Goal: Navigation & Orientation: Find specific page/section

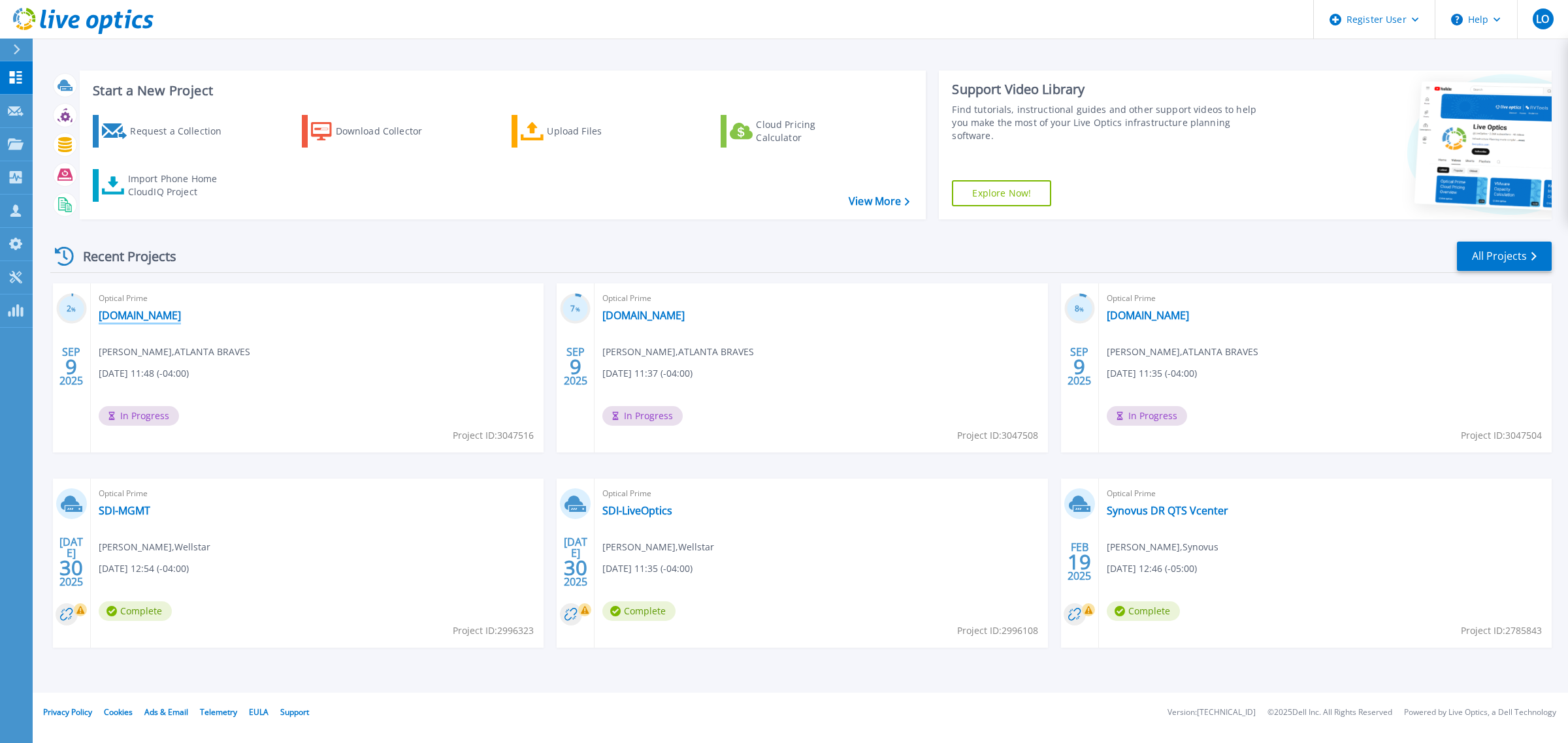
click at [181, 314] on link "[DOMAIN_NAME]" at bounding box center [140, 315] width 83 height 13
click at [139, 318] on link "[DOMAIN_NAME]" at bounding box center [140, 315] width 83 height 13
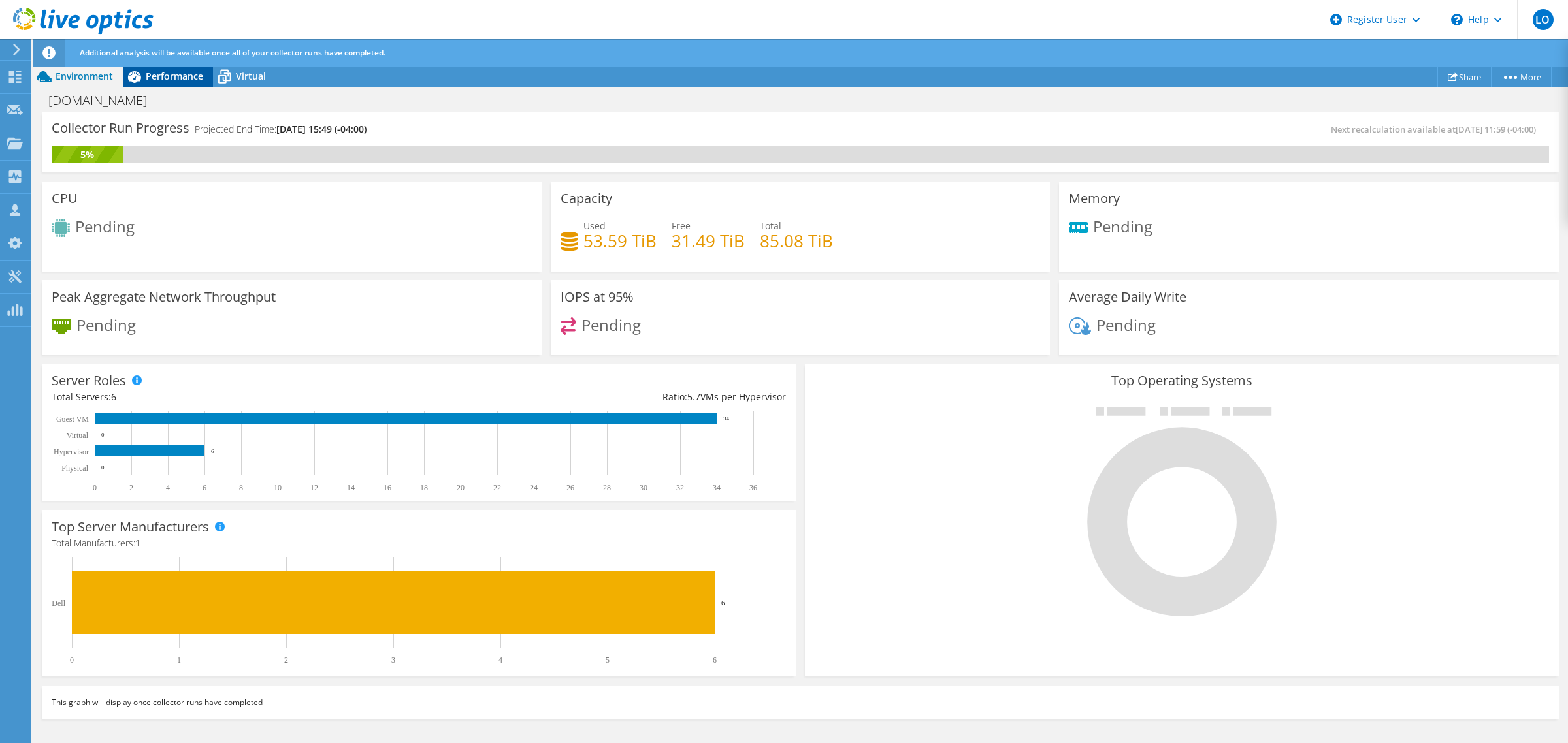
click at [168, 76] on span "Performance" at bounding box center [174, 76] width 57 height 12
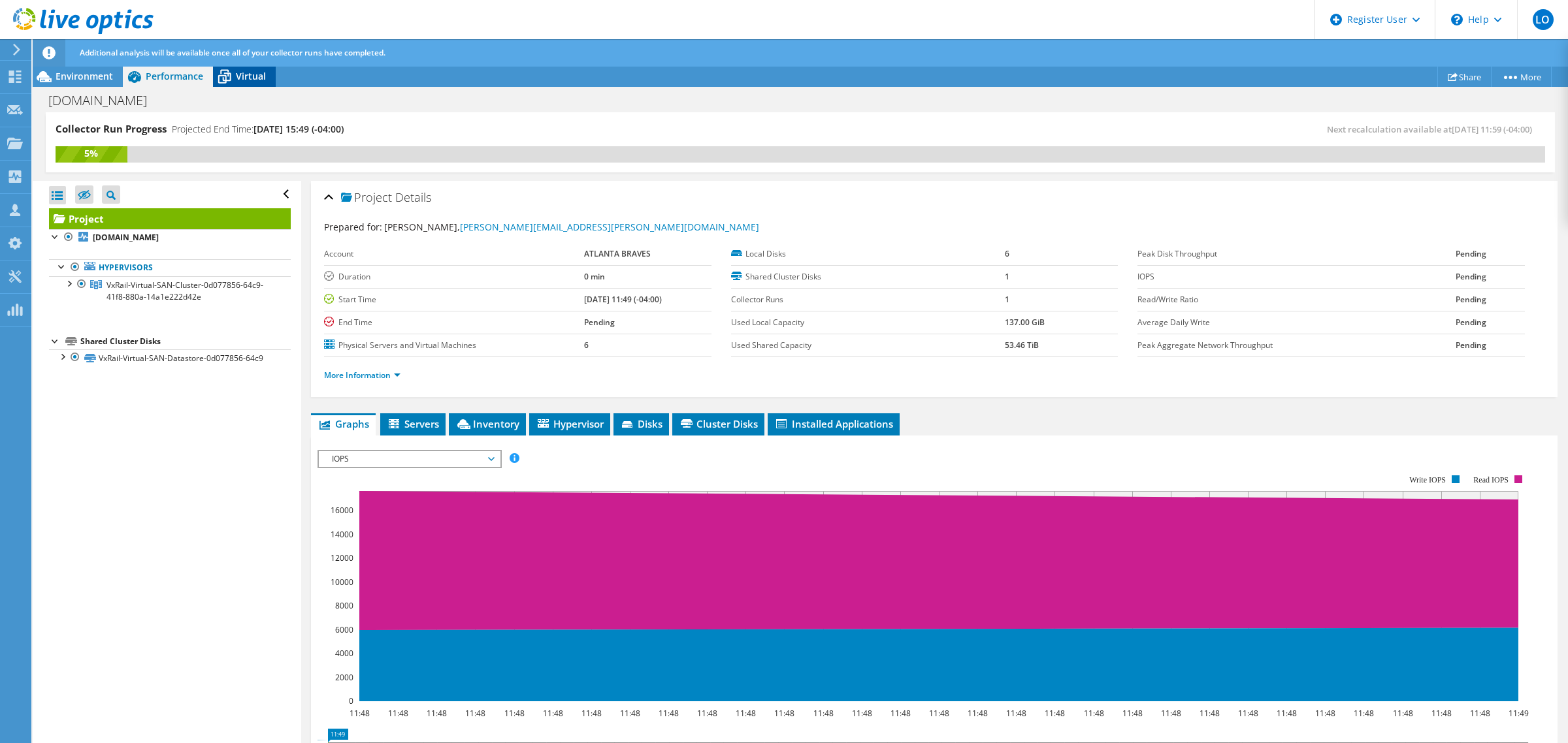
click at [243, 76] on span "Virtual" at bounding box center [250, 76] width 30 height 12
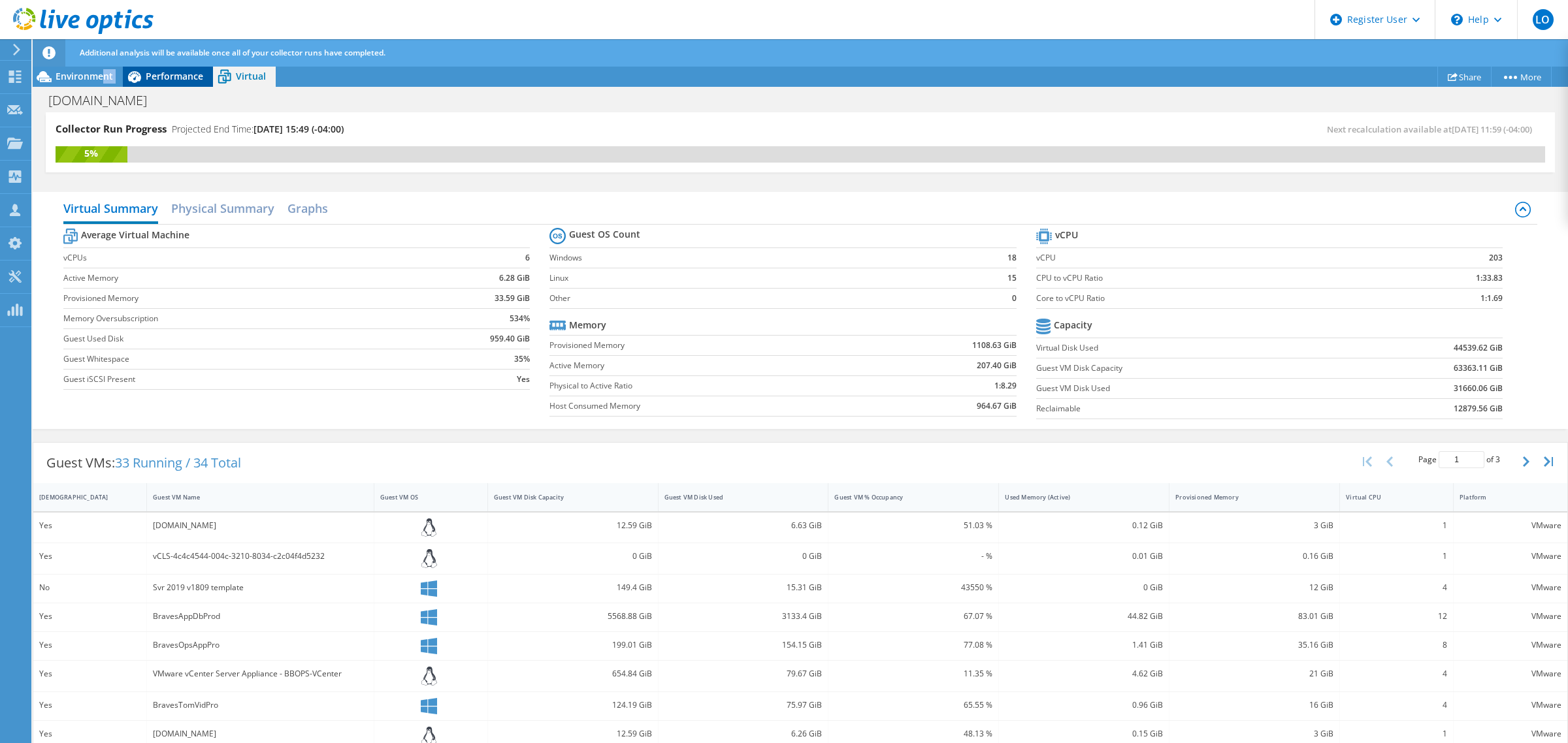
drag, startPoint x: 101, startPoint y: 73, endPoint x: 140, endPoint y: 86, distance: 41.1
click at [132, 86] on div "Environment Performance Virtual Upgrades" at bounding box center [154, 76] width 243 height 21
click at [214, 203] on h2 "Physical Summary" at bounding box center [223, 210] width 103 height 29
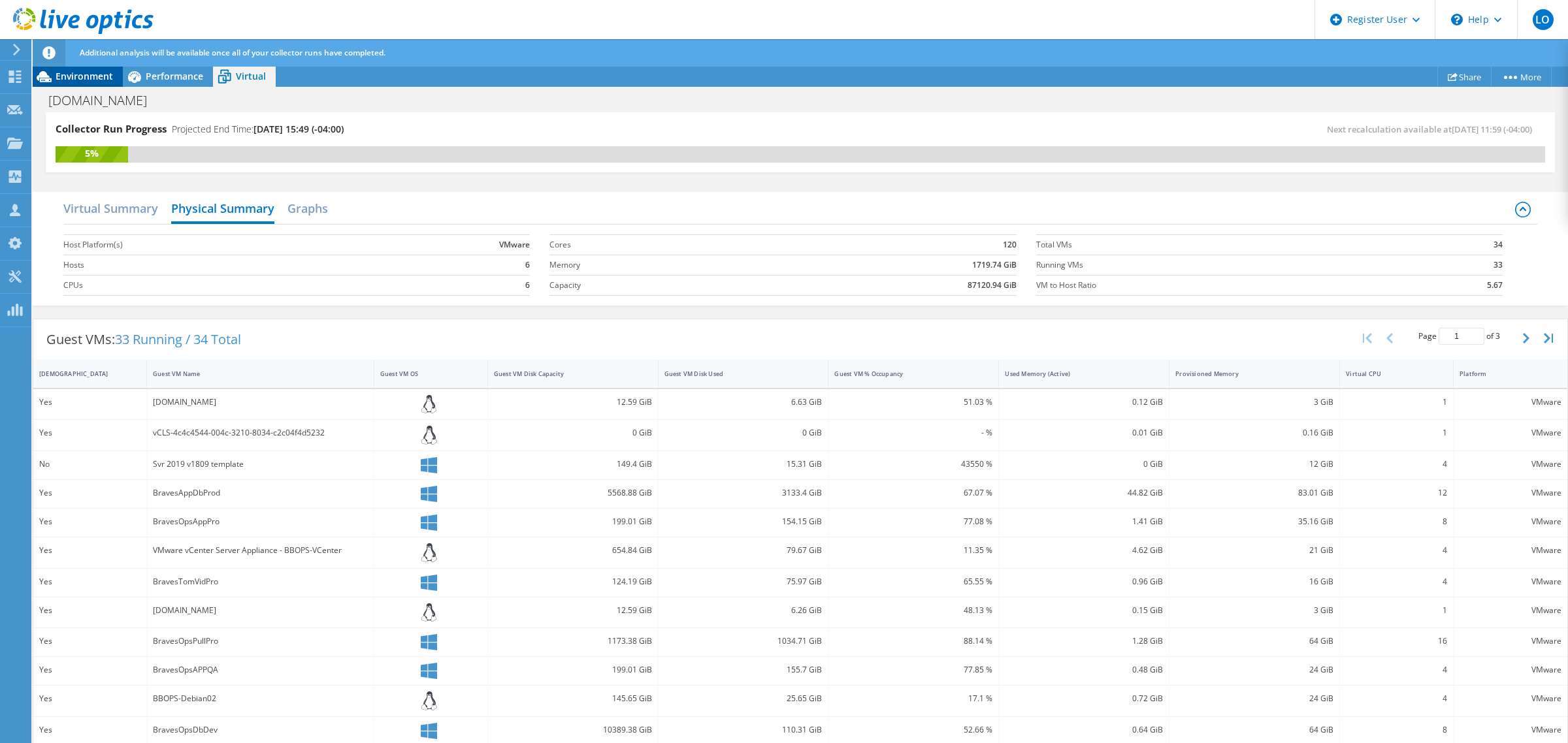
click at [108, 80] on span "Environment" at bounding box center [84, 76] width 57 height 12
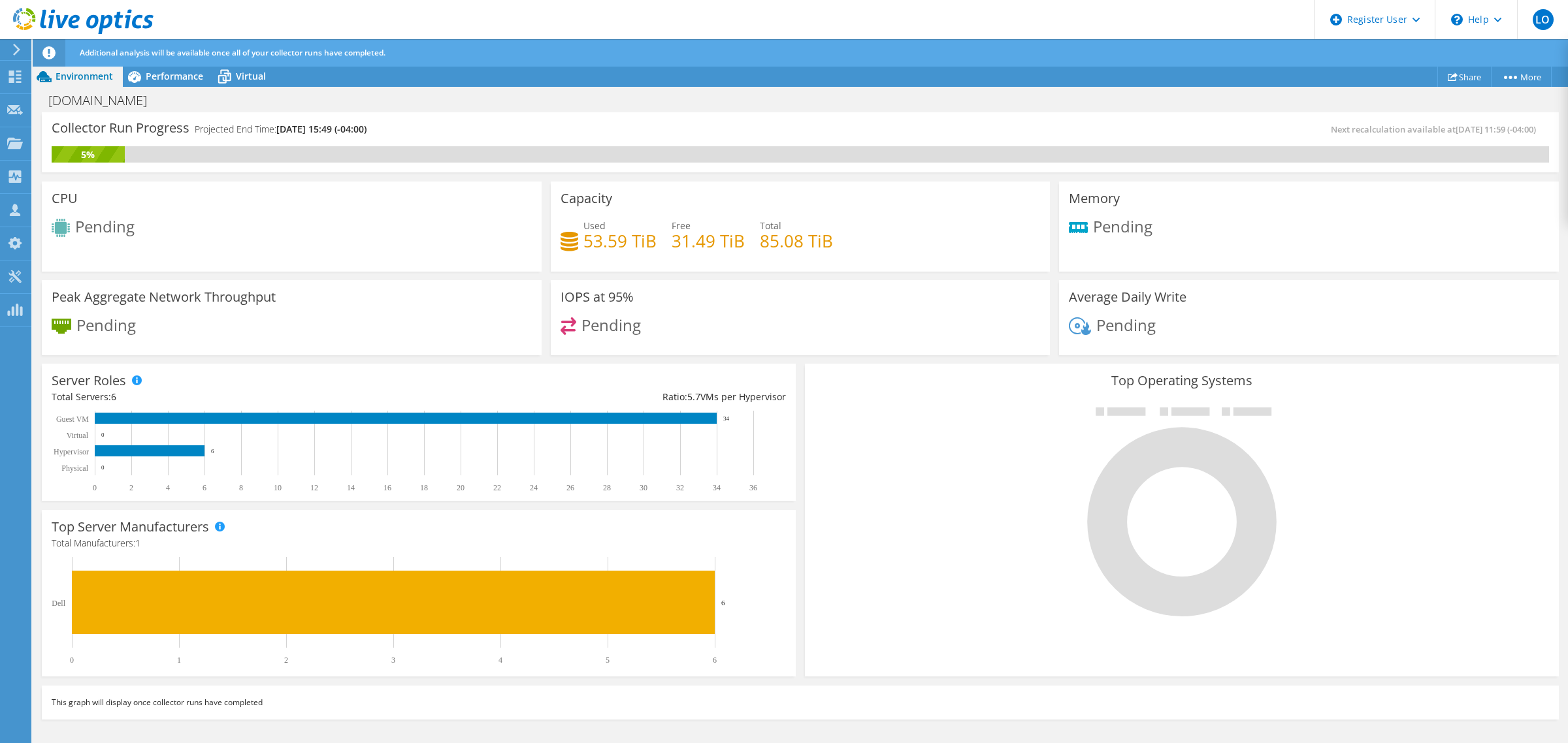
click at [15, 50] on icon at bounding box center [16, 49] width 10 height 11
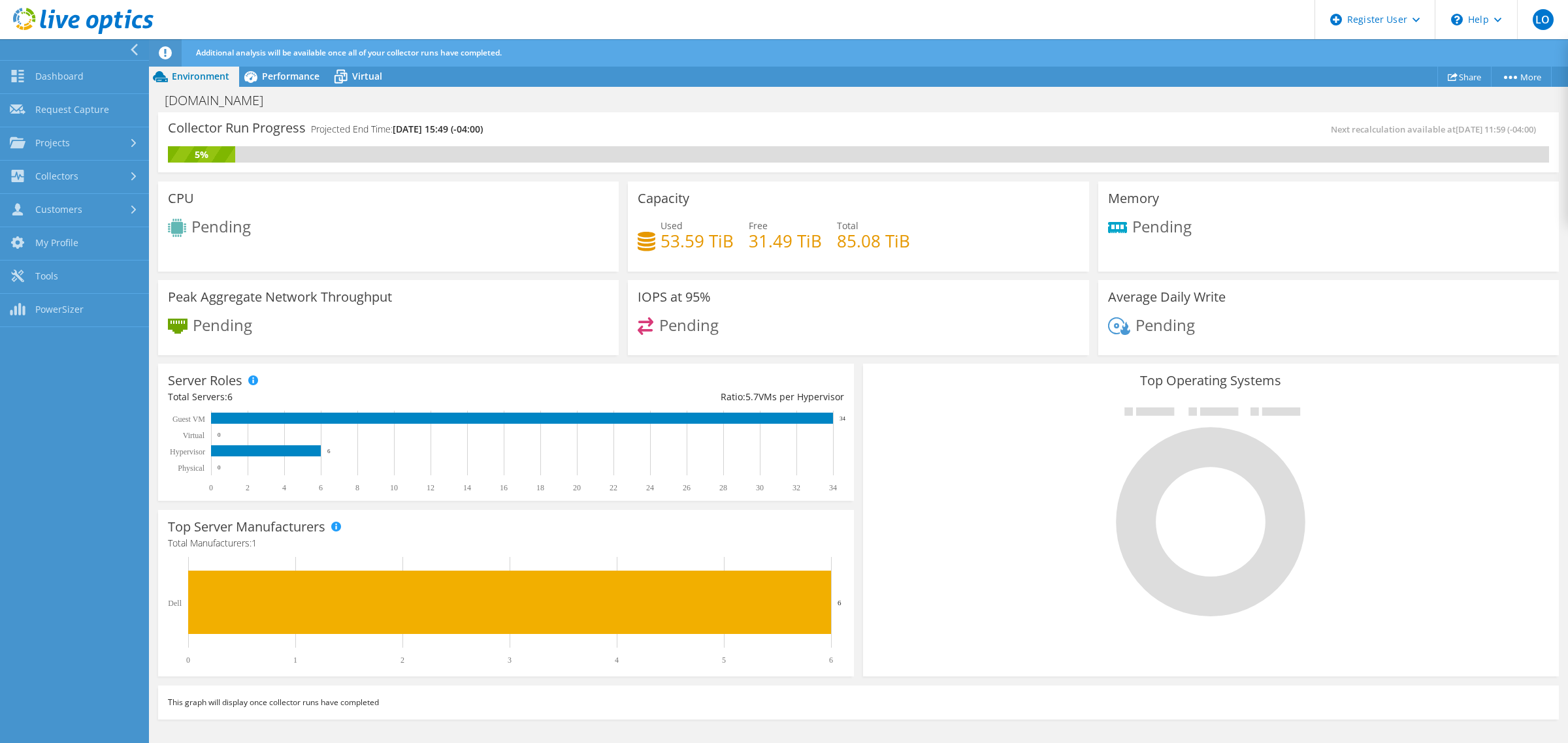
click at [128, 46] on div at bounding box center [71, 49] width 149 height 21
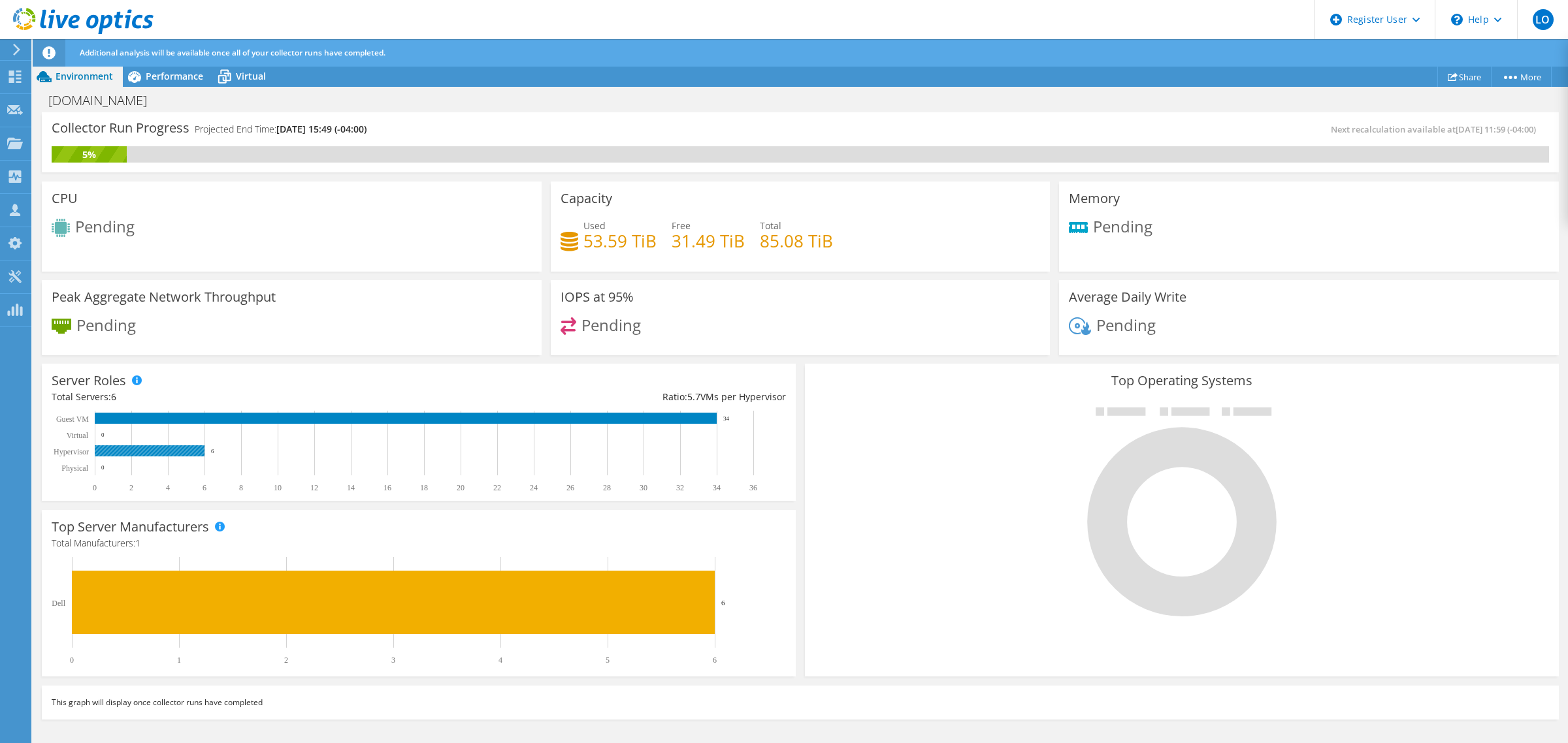
click at [118, 449] on rect at bounding box center [149, 451] width 109 height 11
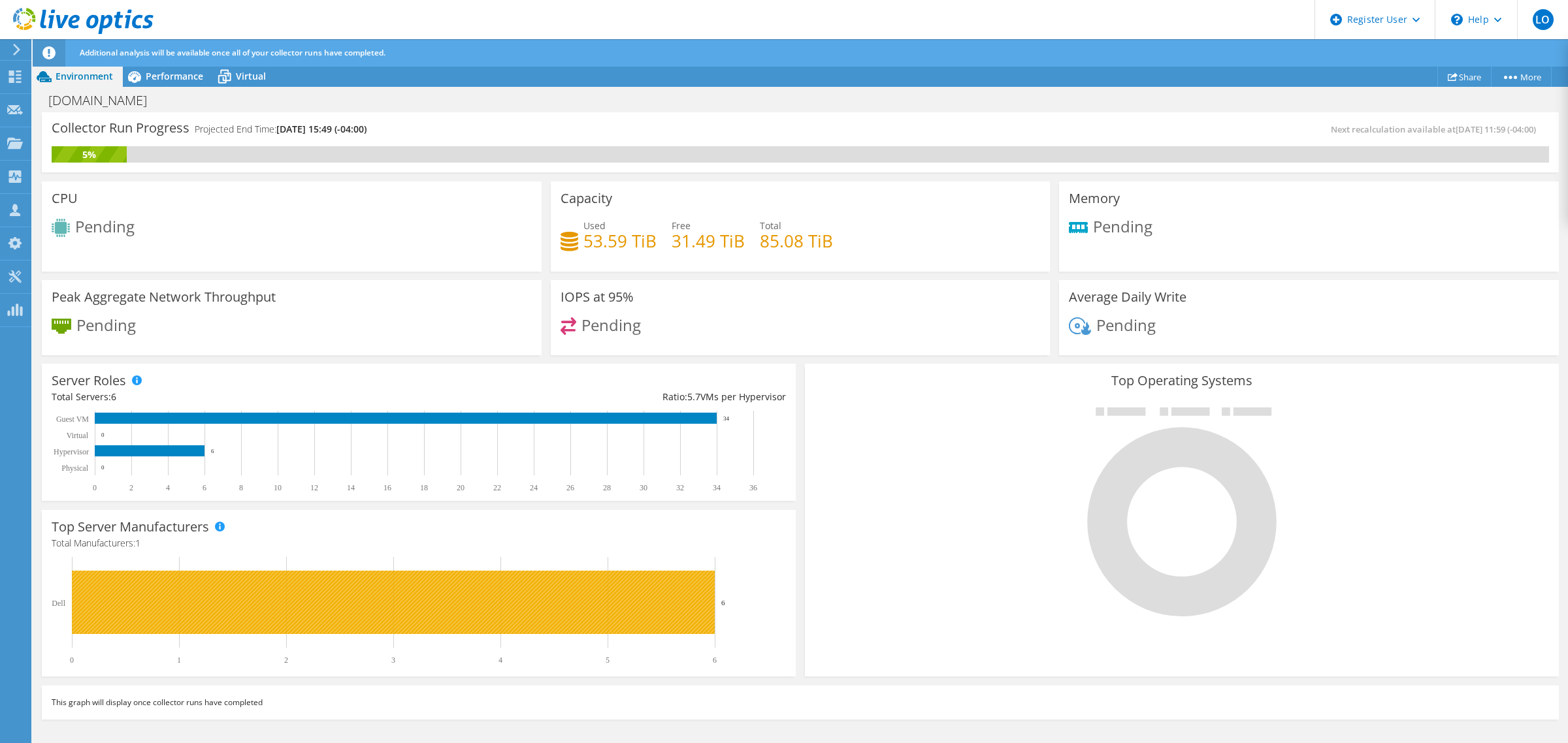
click at [170, 618] on rect at bounding box center [394, 602] width 643 height 64
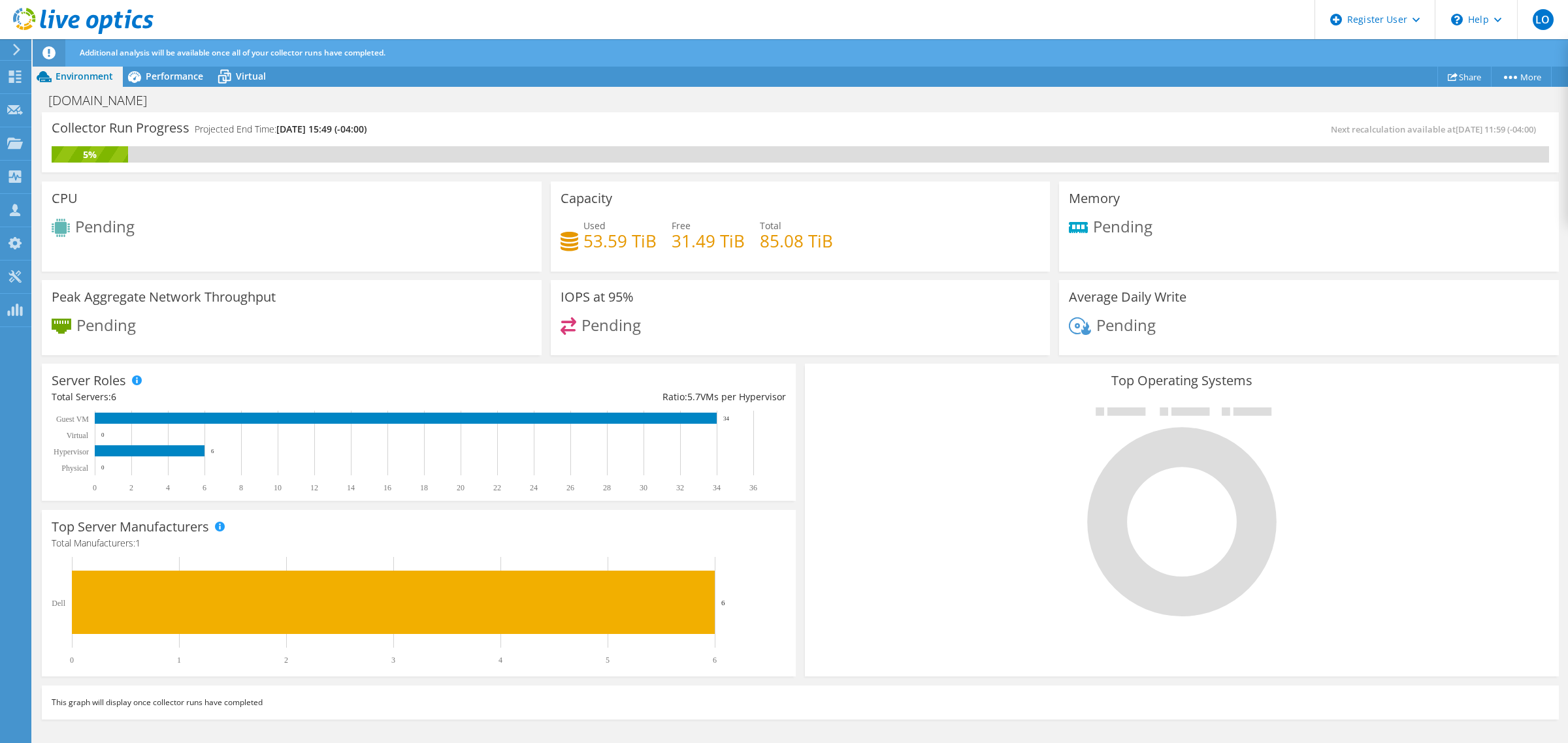
click at [66, 21] on icon at bounding box center [83, 21] width 140 height 27
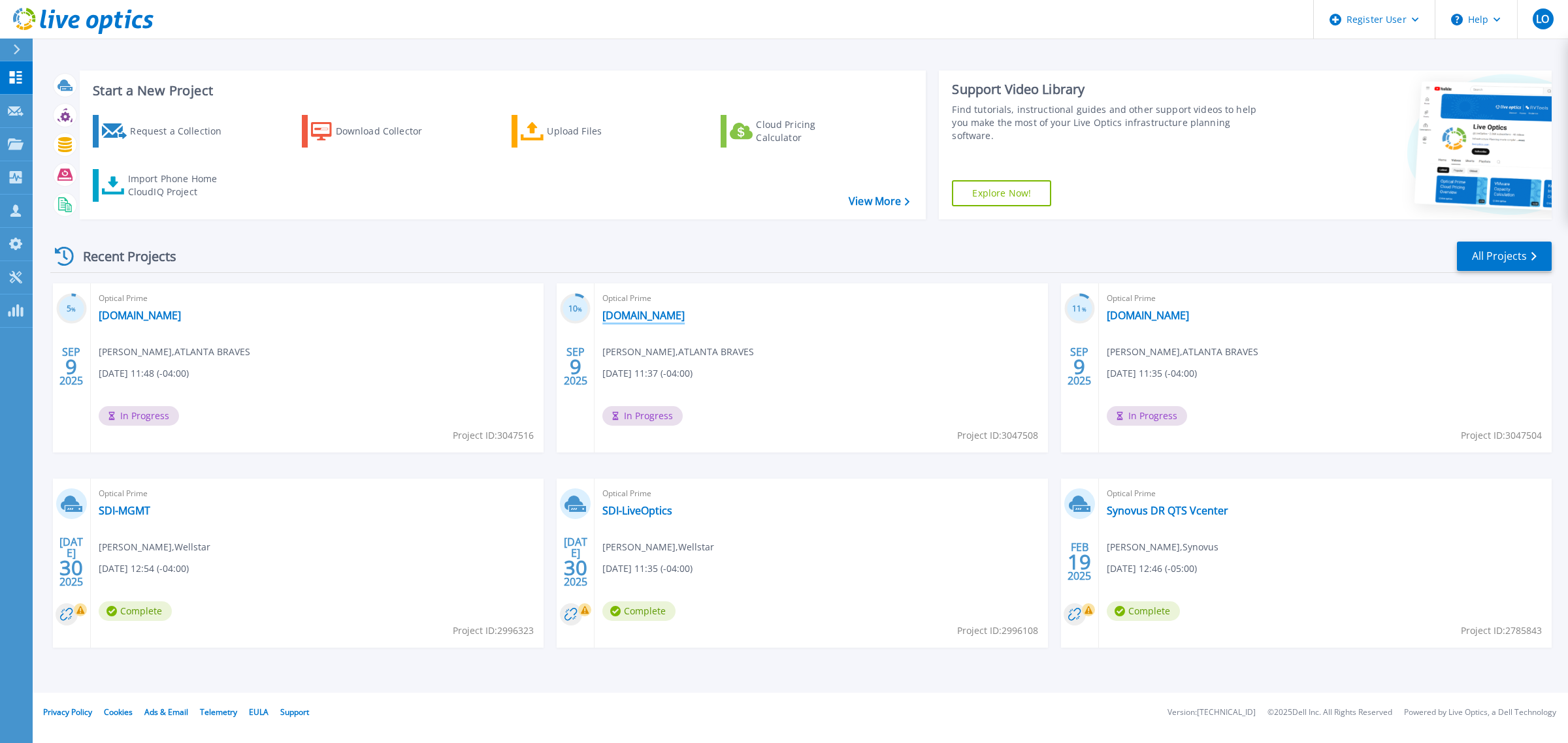
click at [640, 317] on link "[DOMAIN_NAME]" at bounding box center [644, 315] width 83 height 13
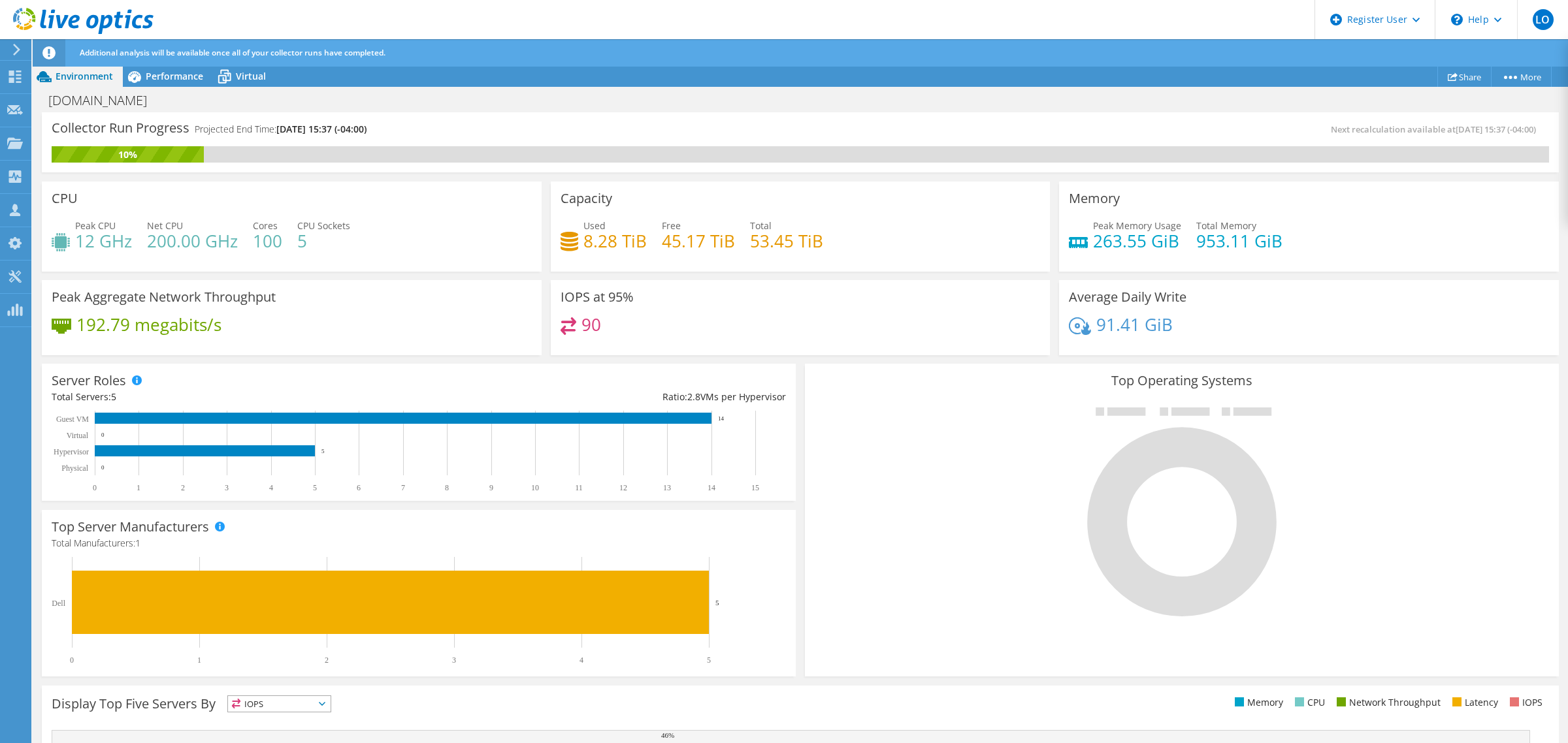
scroll to position [163, 0]
click at [122, 18] on icon at bounding box center [83, 21] width 140 height 27
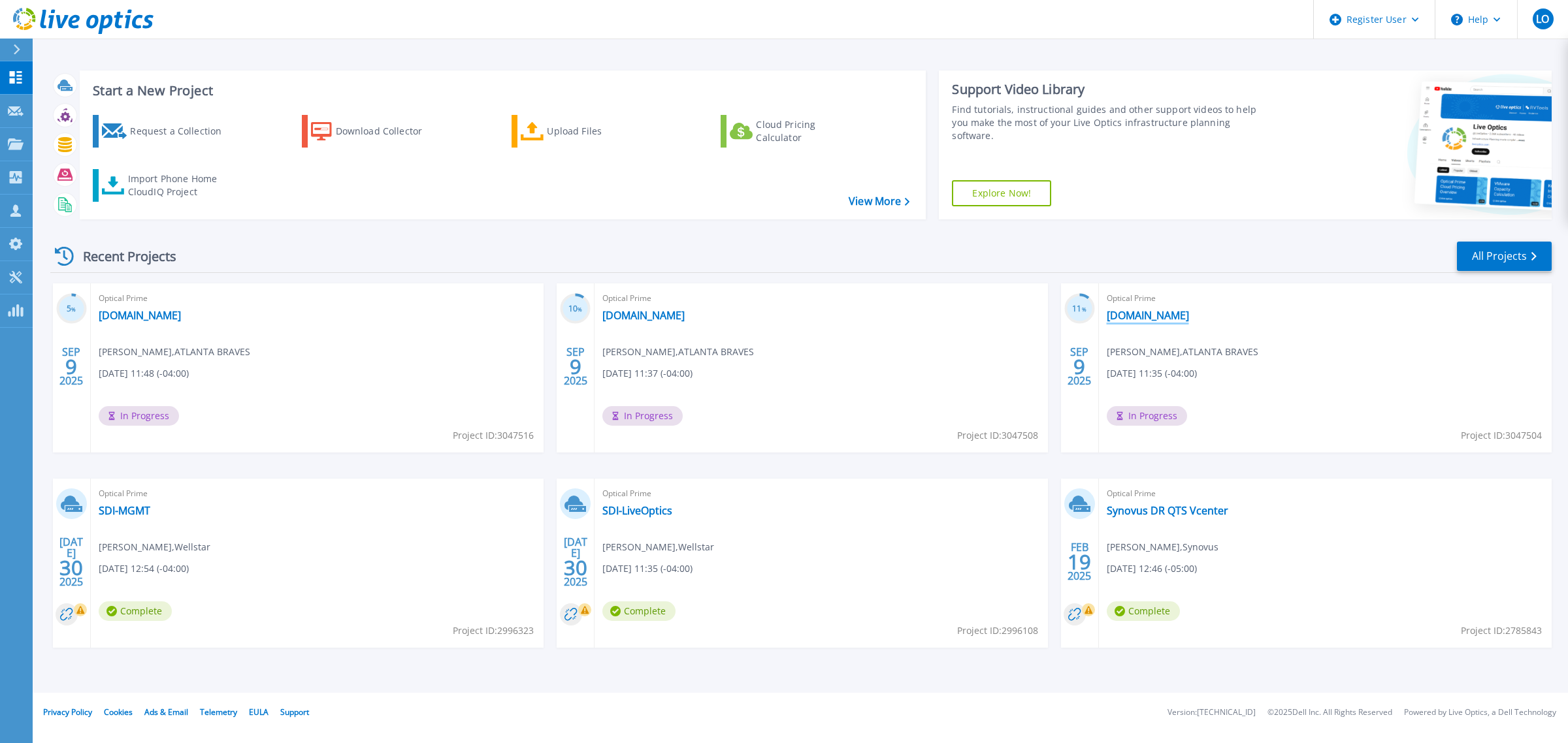
click at [1155, 311] on link "[DOMAIN_NAME]" at bounding box center [1148, 315] width 83 height 13
